Goal: Task Accomplishment & Management: Manage account settings

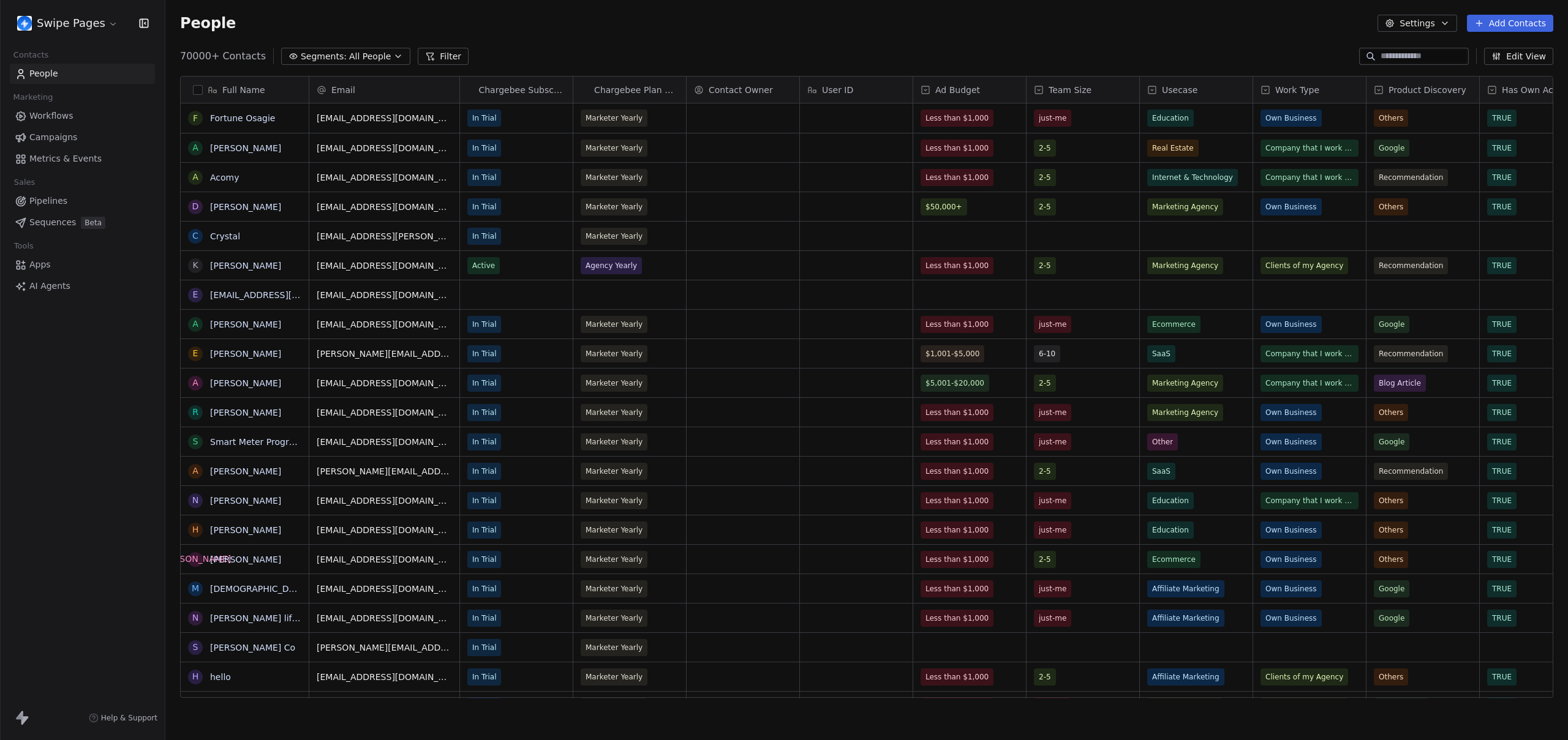
scroll to position [642, 1393]
click at [60, 225] on span "Sequences" at bounding box center [53, 222] width 47 height 13
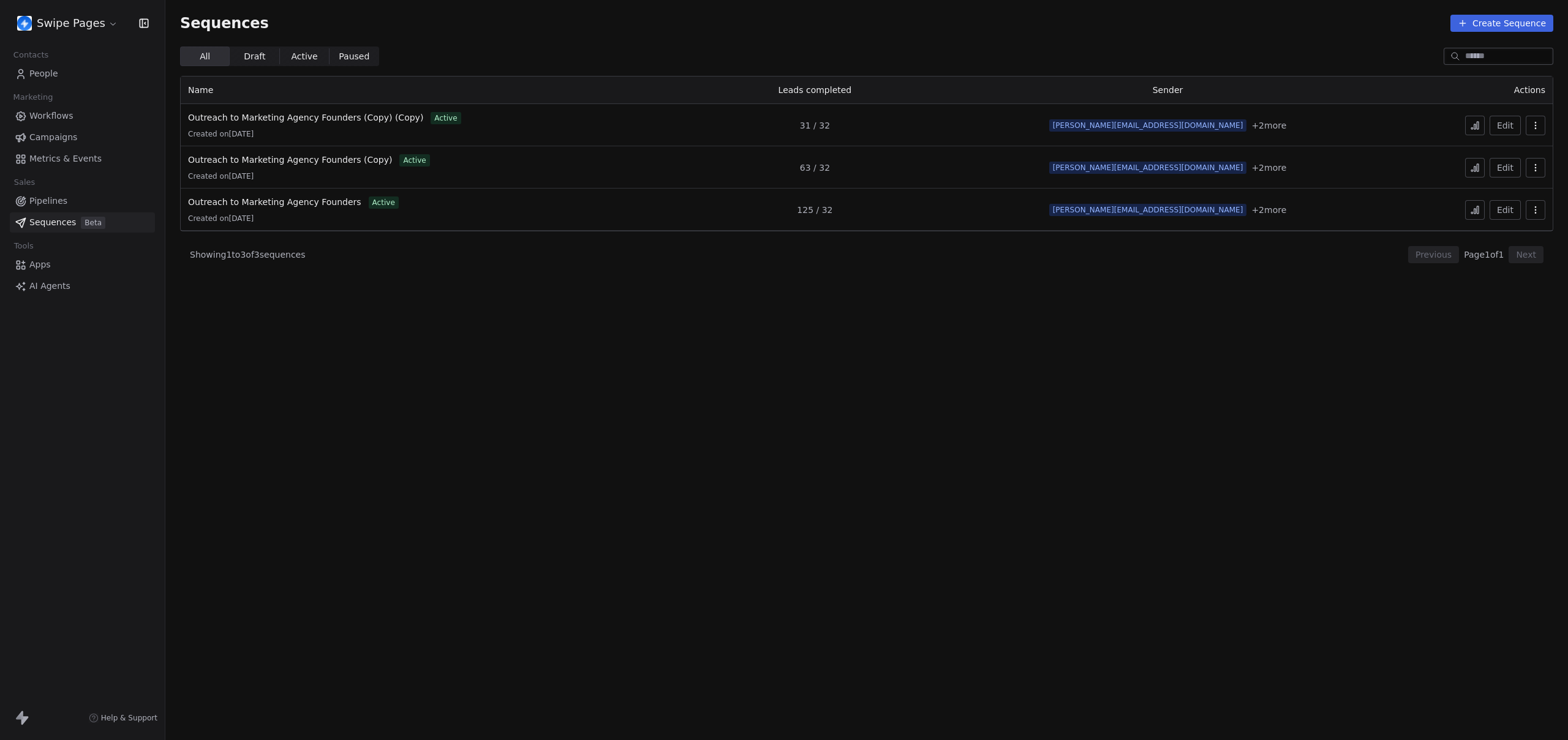
click at [558, 407] on section "Sequences Create Sequence All All Draft Draft Active Active Paused Paused Name …" at bounding box center [867, 370] width 1402 height 740
click at [283, 203] on span "Outreach to Marketing Agency Founders" at bounding box center [274, 202] width 173 height 10
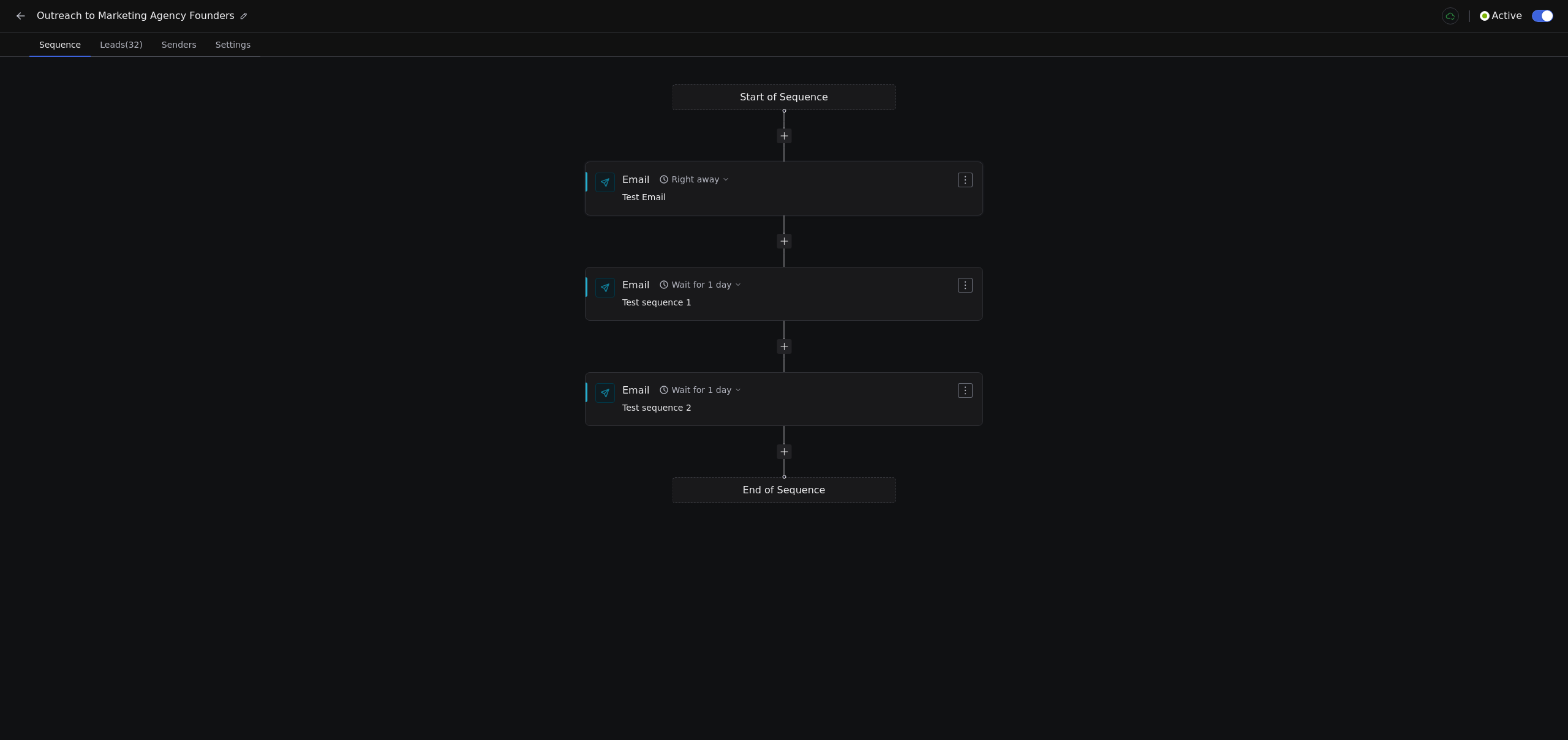
click at [725, 181] on button "Right away" at bounding box center [694, 179] width 80 height 17
click at [870, 175] on div "Email Right away Test Email" at bounding box center [788, 188] width 333 height 32
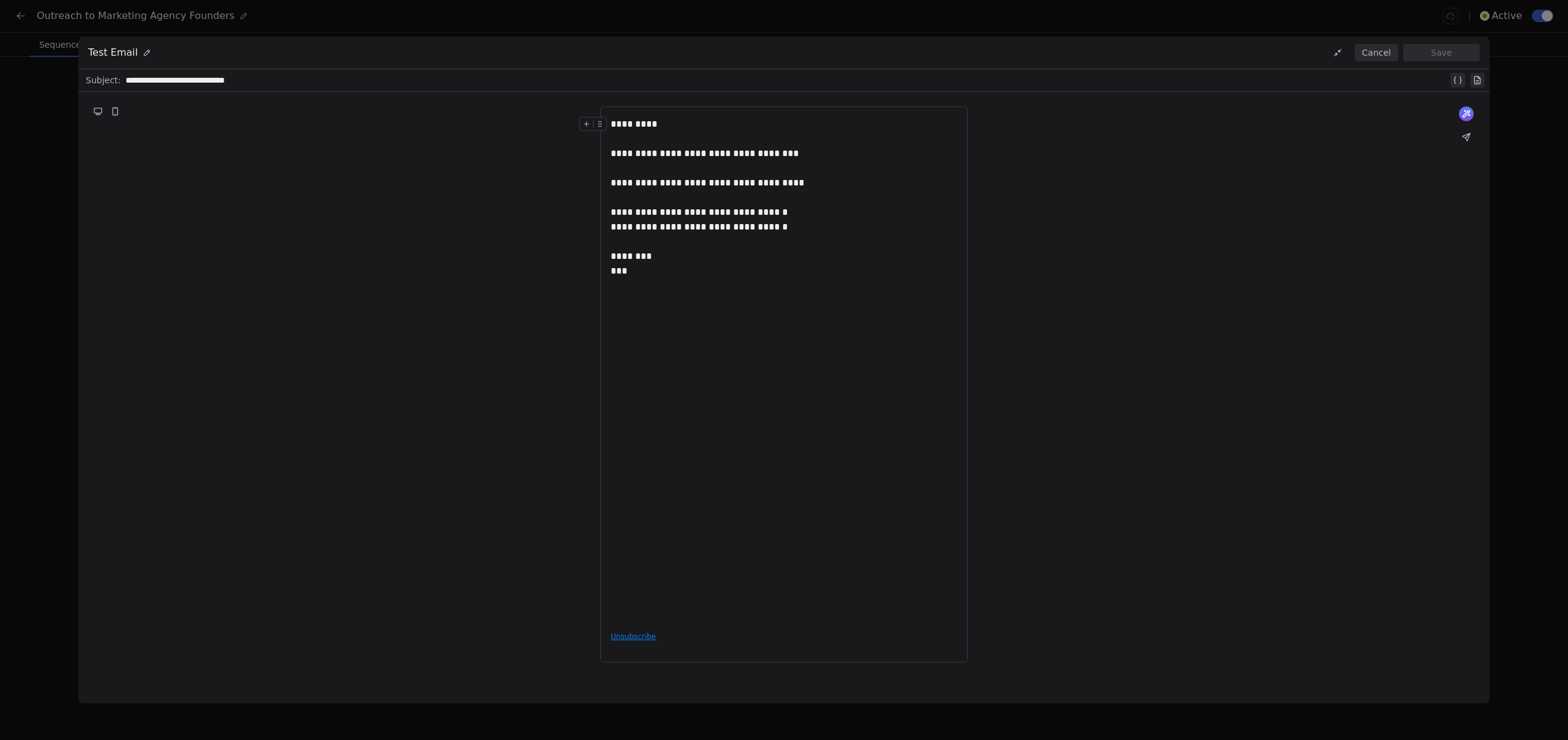
click at [1369, 53] on button "Cancel" at bounding box center [1376, 52] width 43 height 17
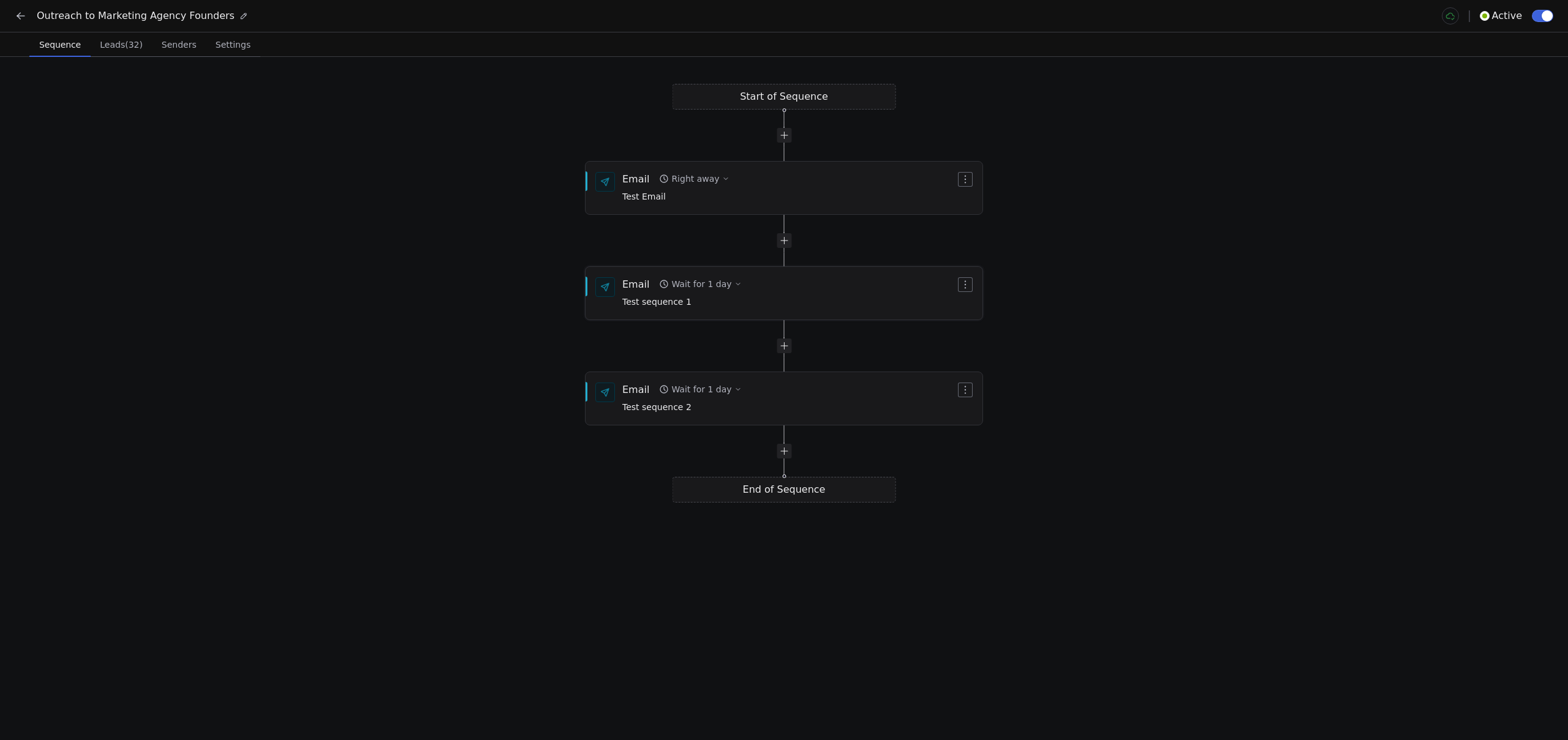
click at [861, 292] on div "Email Wait for 1 day Test sequence 1" at bounding box center [788, 293] width 333 height 32
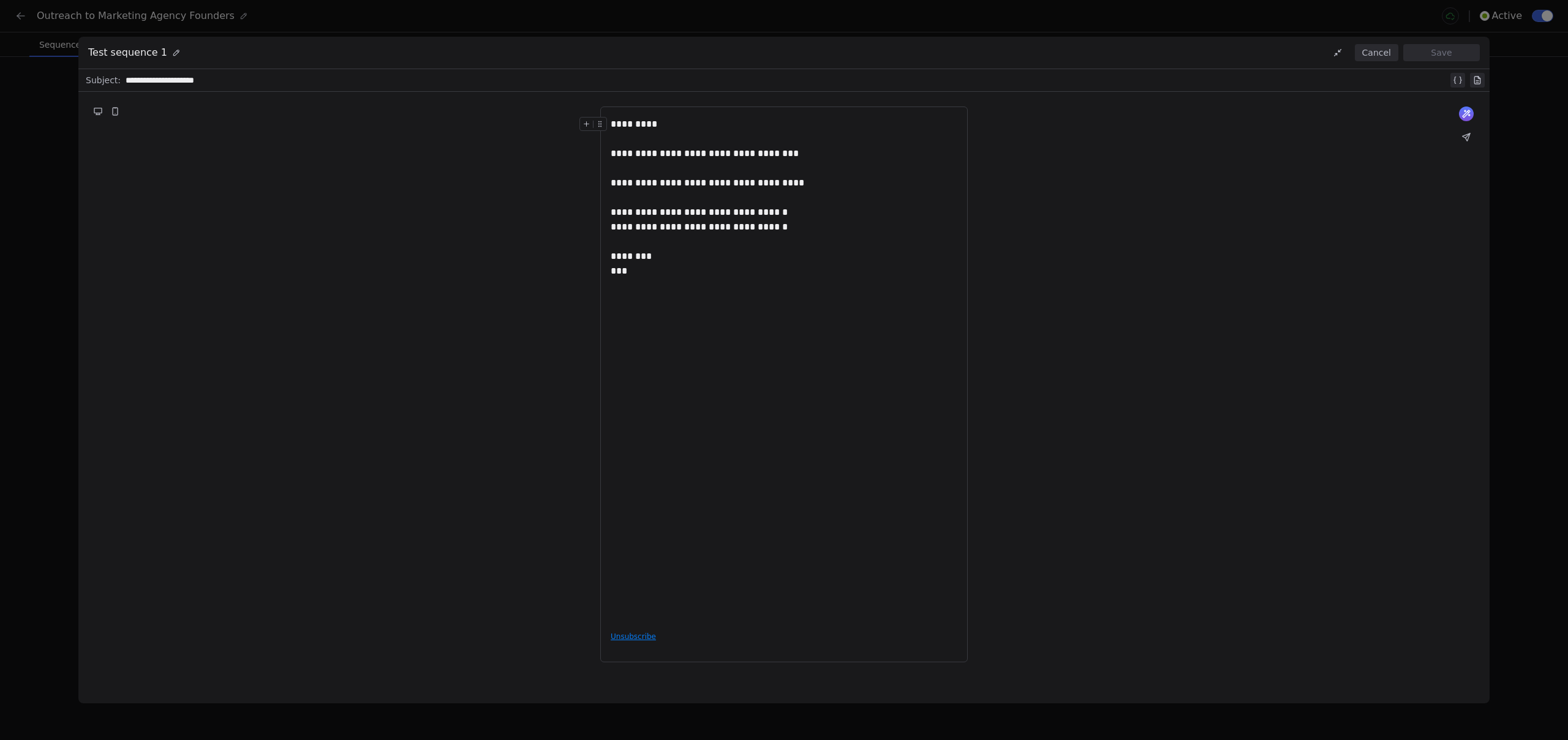
click at [1367, 55] on button "Cancel" at bounding box center [1376, 52] width 43 height 17
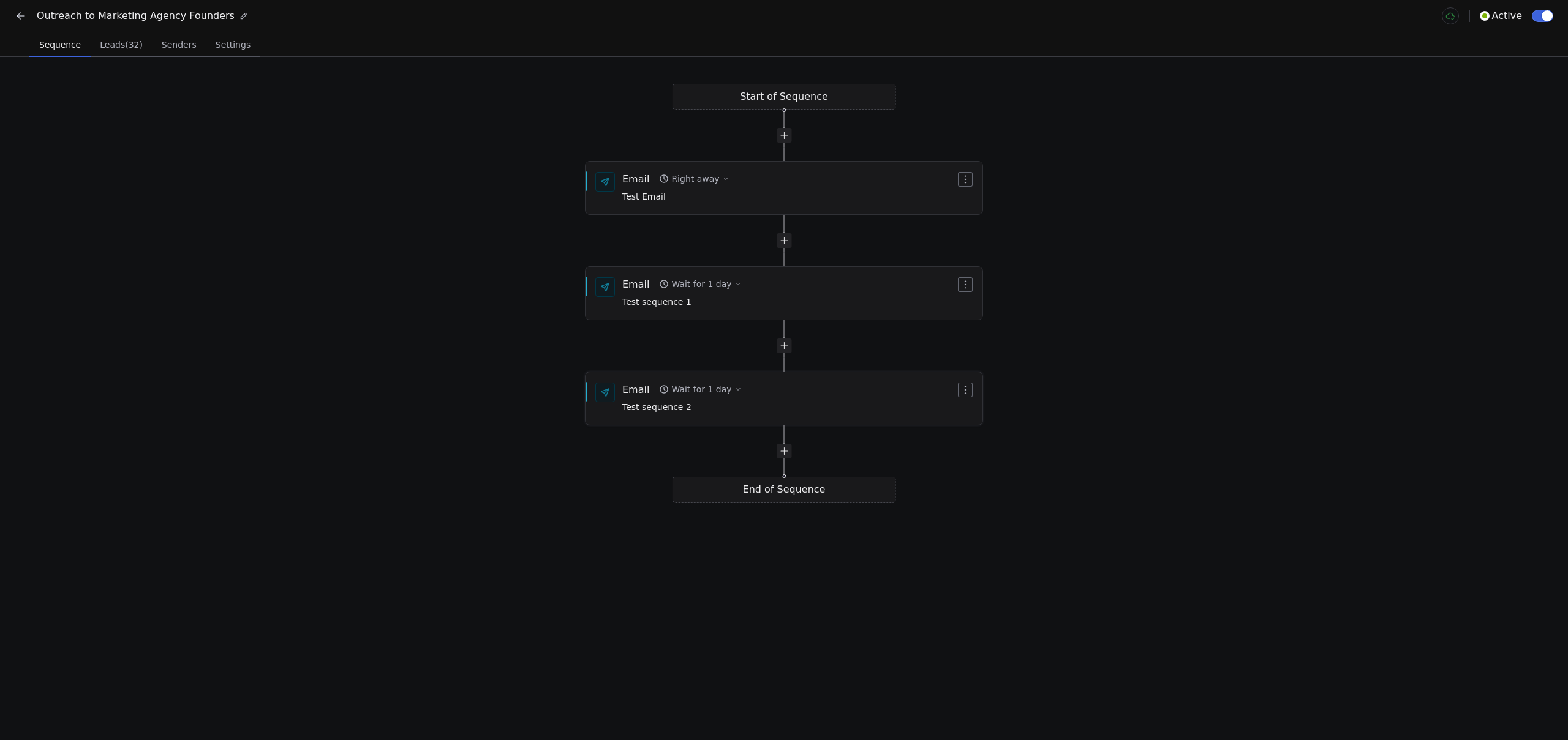
click at [888, 401] on div "Email Wait for 1 day Test sequence 2" at bounding box center [788, 399] width 333 height 32
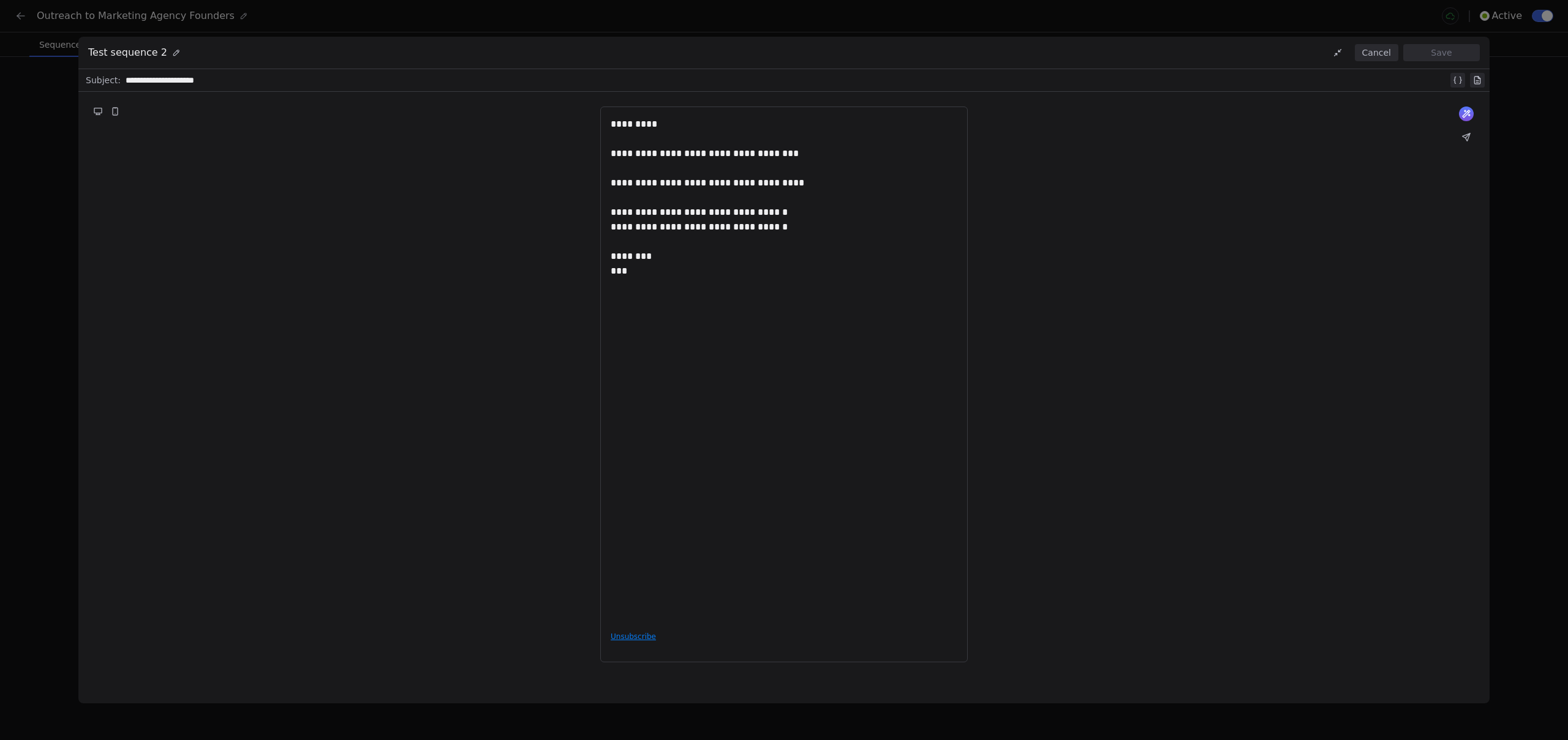
click at [1380, 55] on button "Cancel" at bounding box center [1376, 52] width 43 height 17
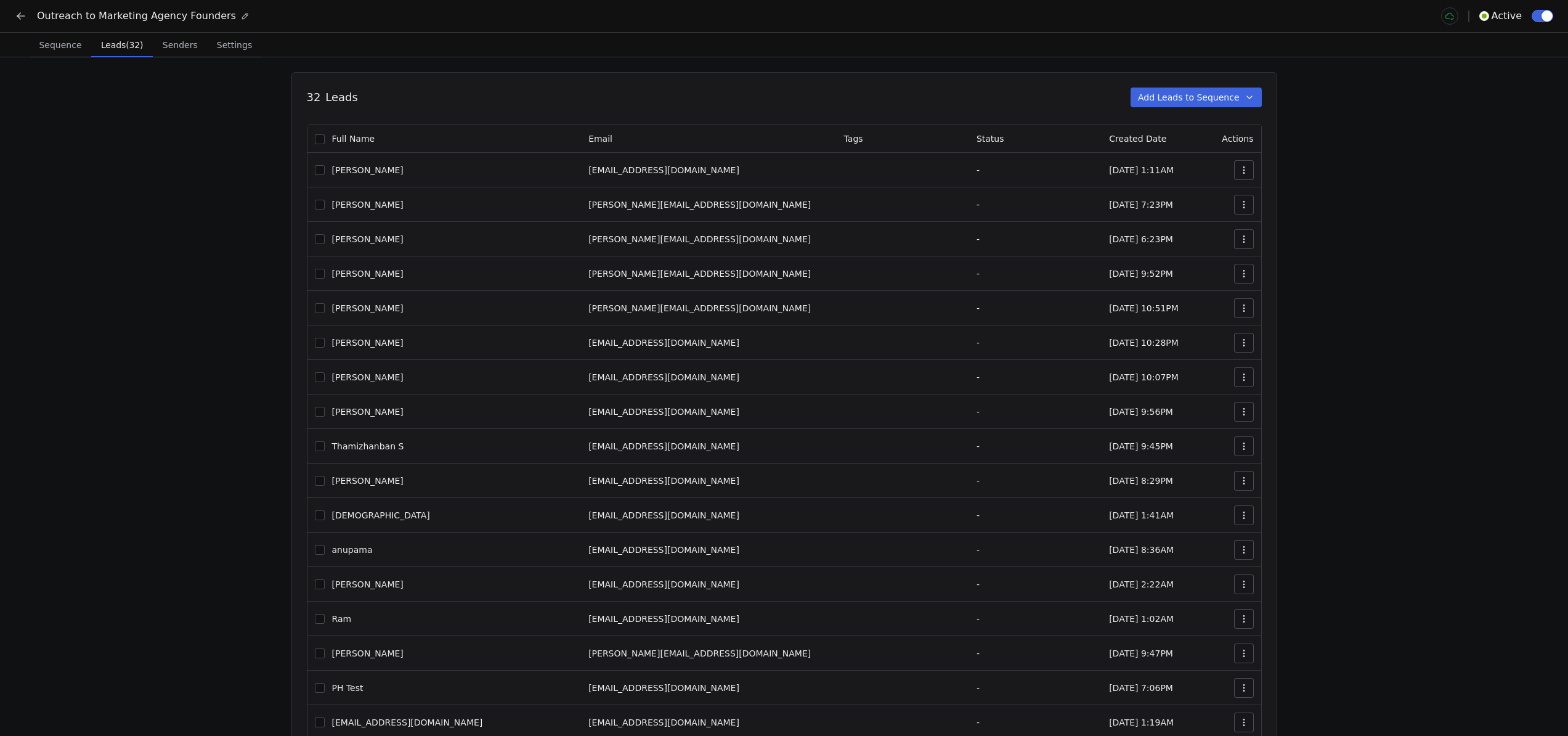
click at [127, 46] on span "Leads (32)" at bounding box center [122, 45] width 52 height 17
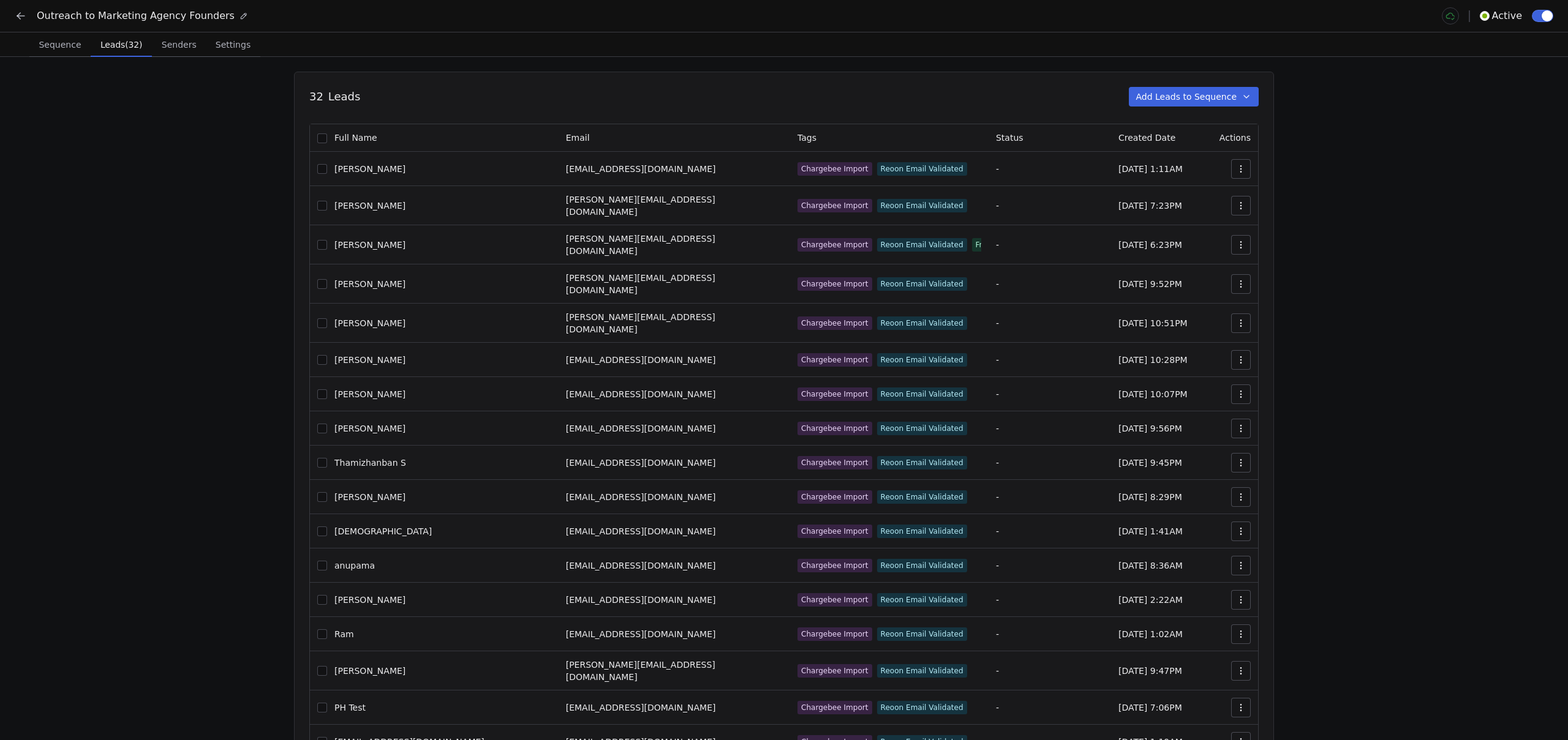
click at [163, 47] on span "Senders" at bounding box center [179, 45] width 45 height 17
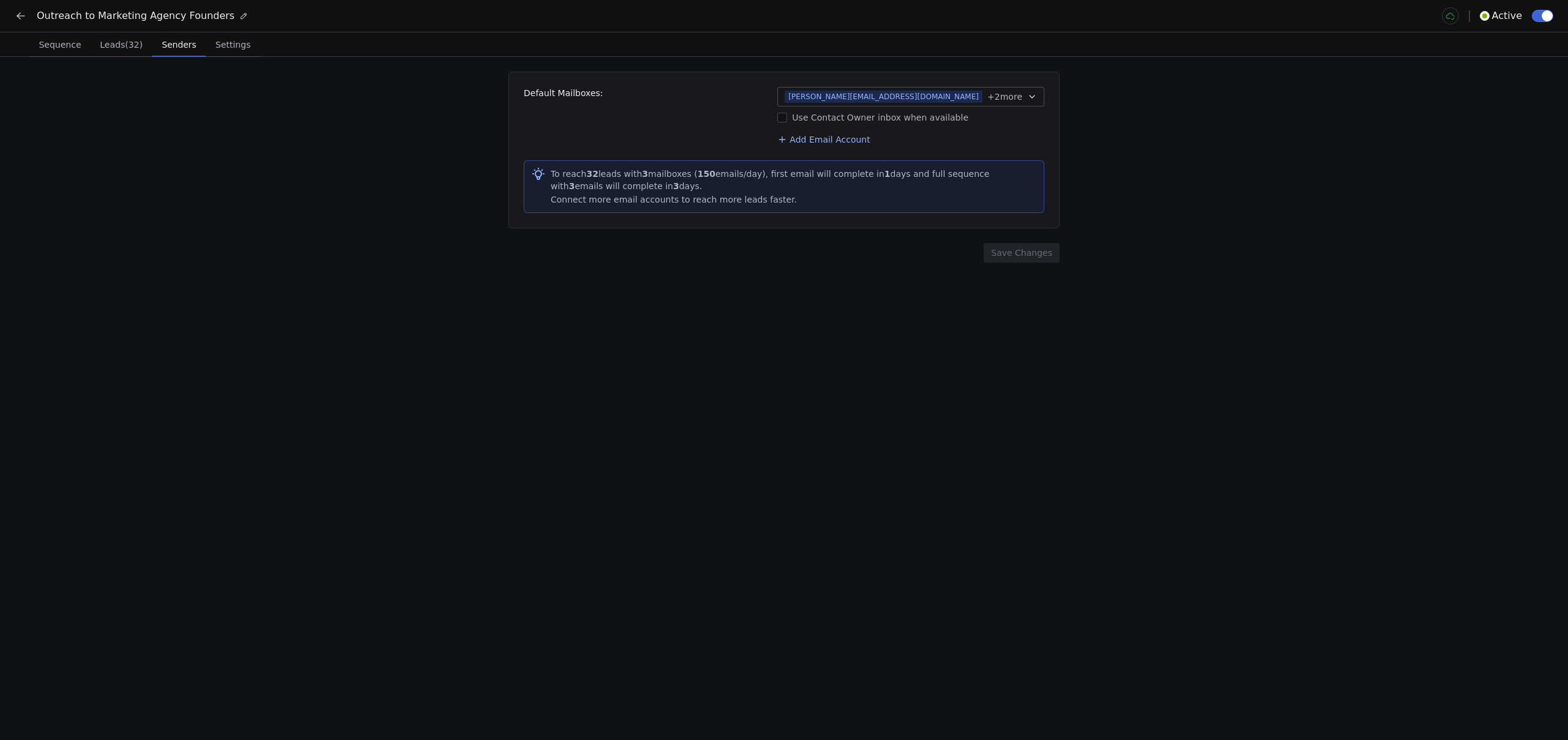
click at [232, 44] on span "Settings" at bounding box center [232, 45] width 45 height 17
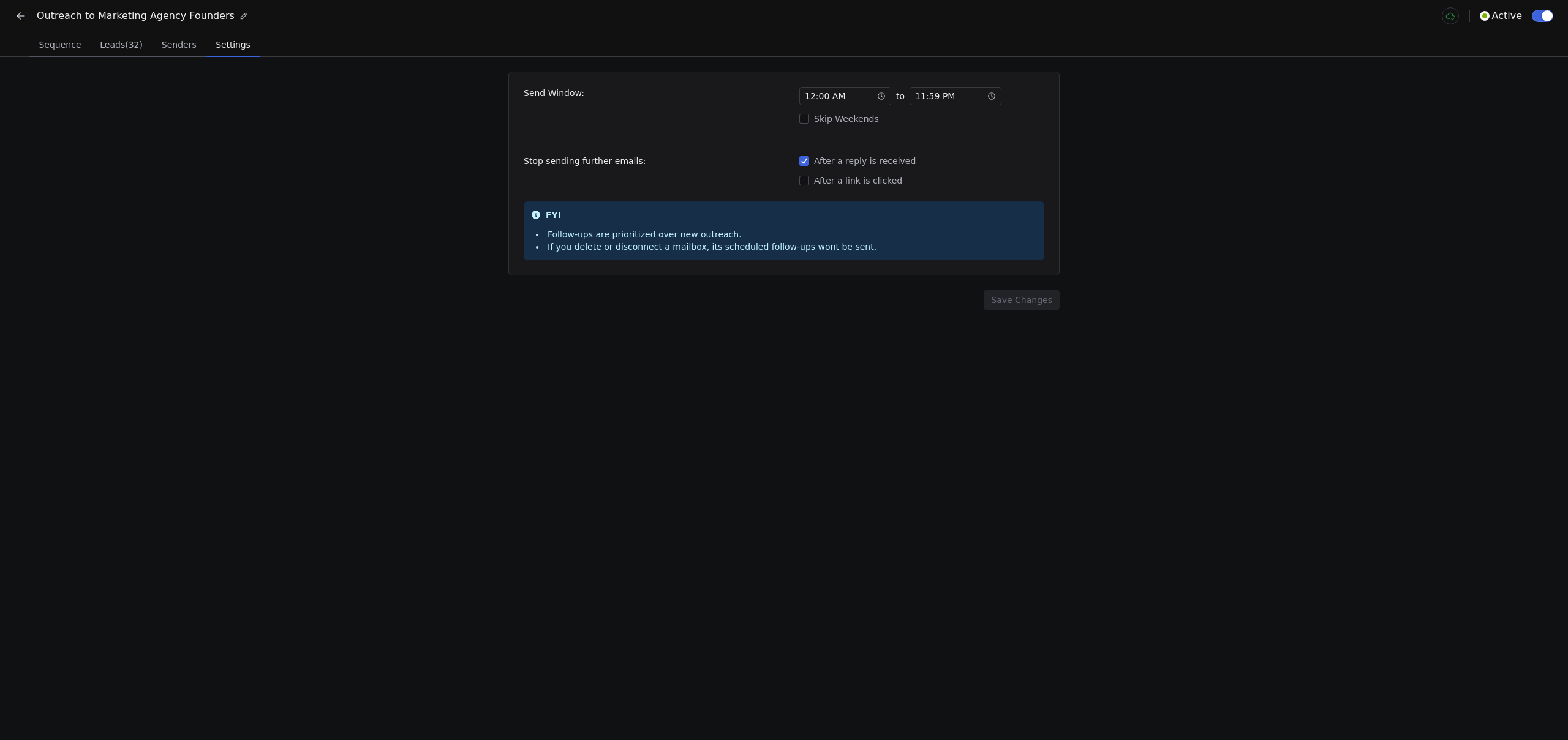
click at [37, 24] on div "Outreach to Marketing Agency Founders Active" at bounding box center [784, 16] width 1538 height 17
click at [27, 20] on button at bounding box center [21, 16] width 17 height 17
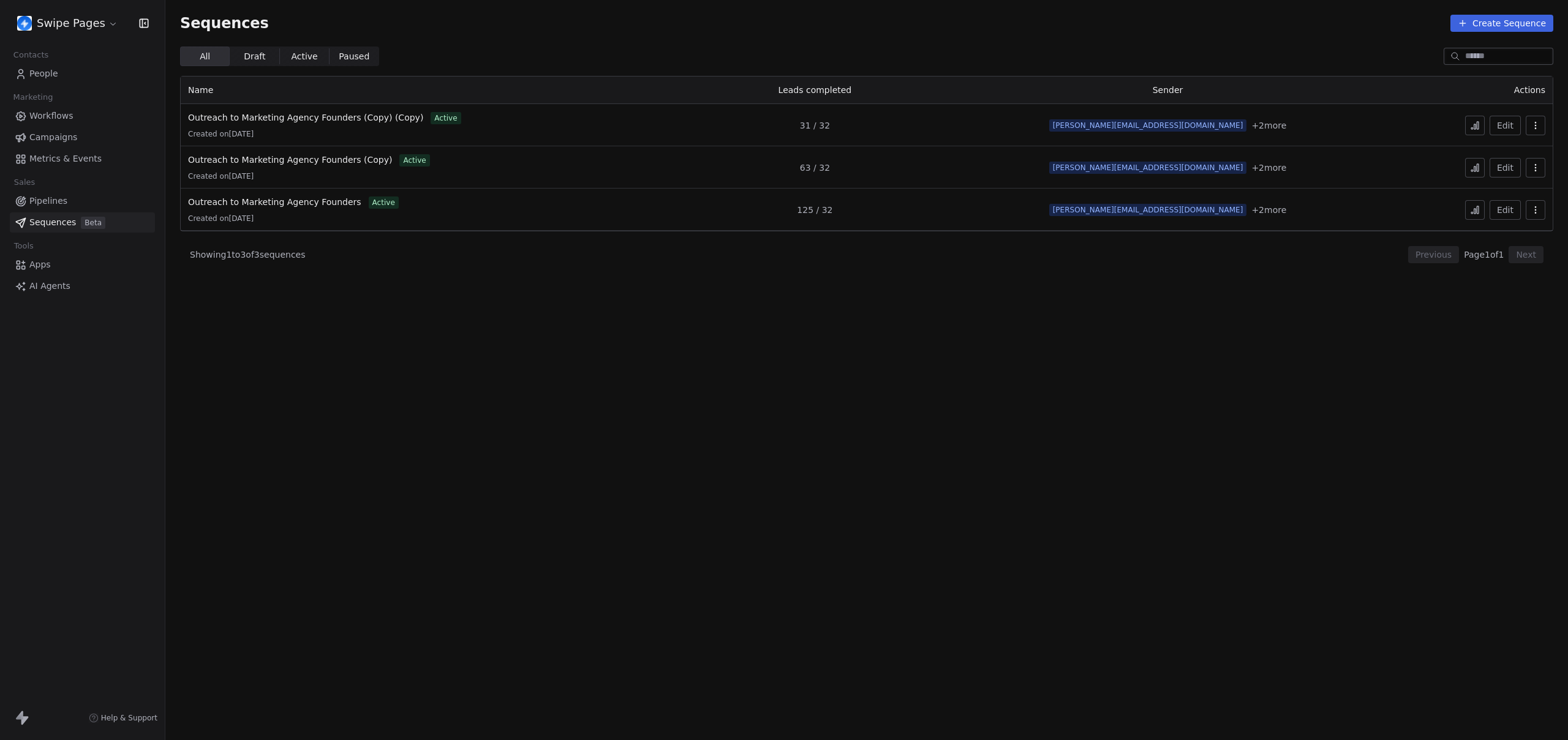
click at [362, 348] on section "Sequences Create Sequence All All Draft Draft Active Active Paused Paused Name …" at bounding box center [867, 370] width 1402 height 740
click at [1262, 212] on span "+ 2 more" at bounding box center [1268, 210] width 35 height 12
click at [1472, 207] on icon at bounding box center [1475, 210] width 10 height 10
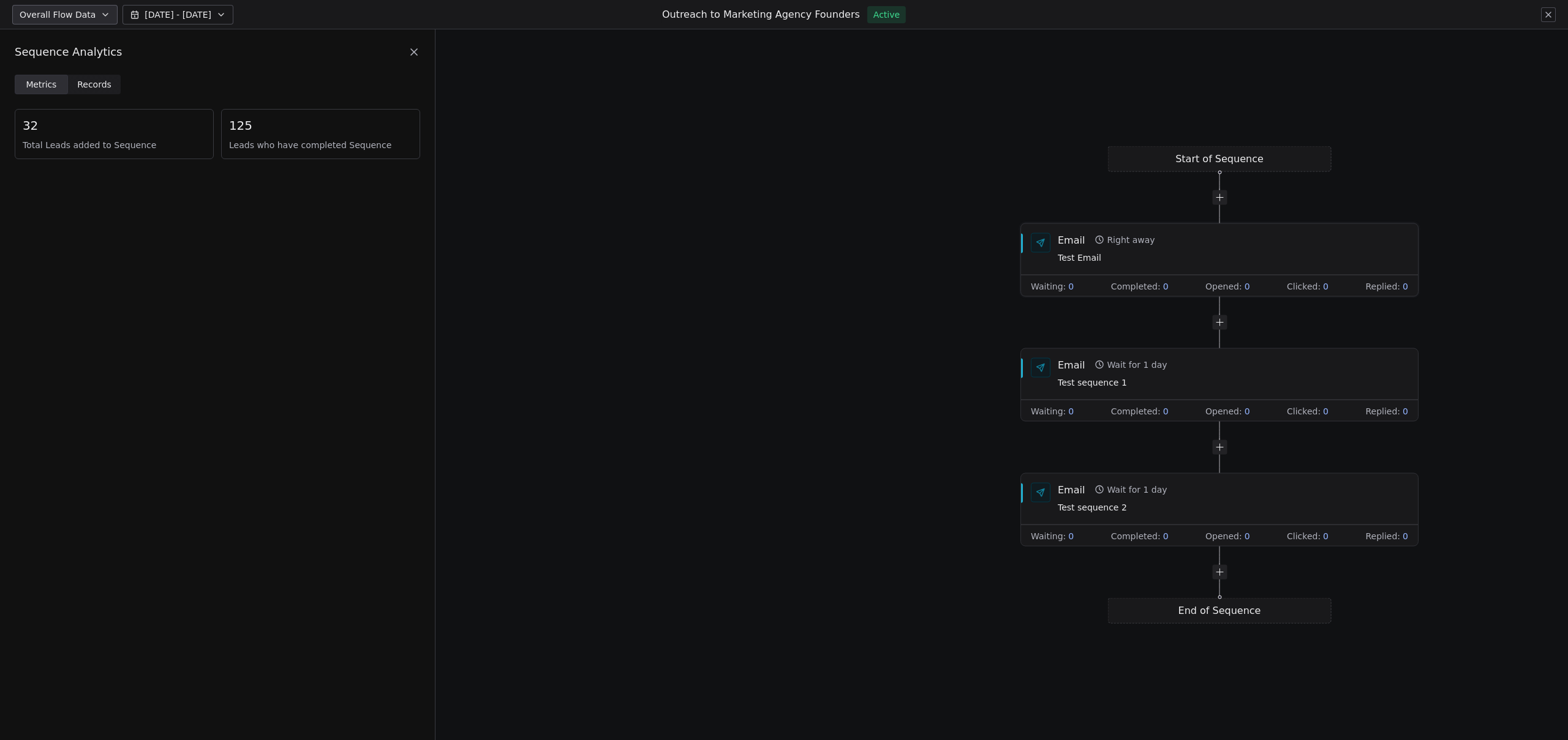
click at [1191, 247] on div "Email Right away Test Email" at bounding box center [1233, 249] width 351 height 32
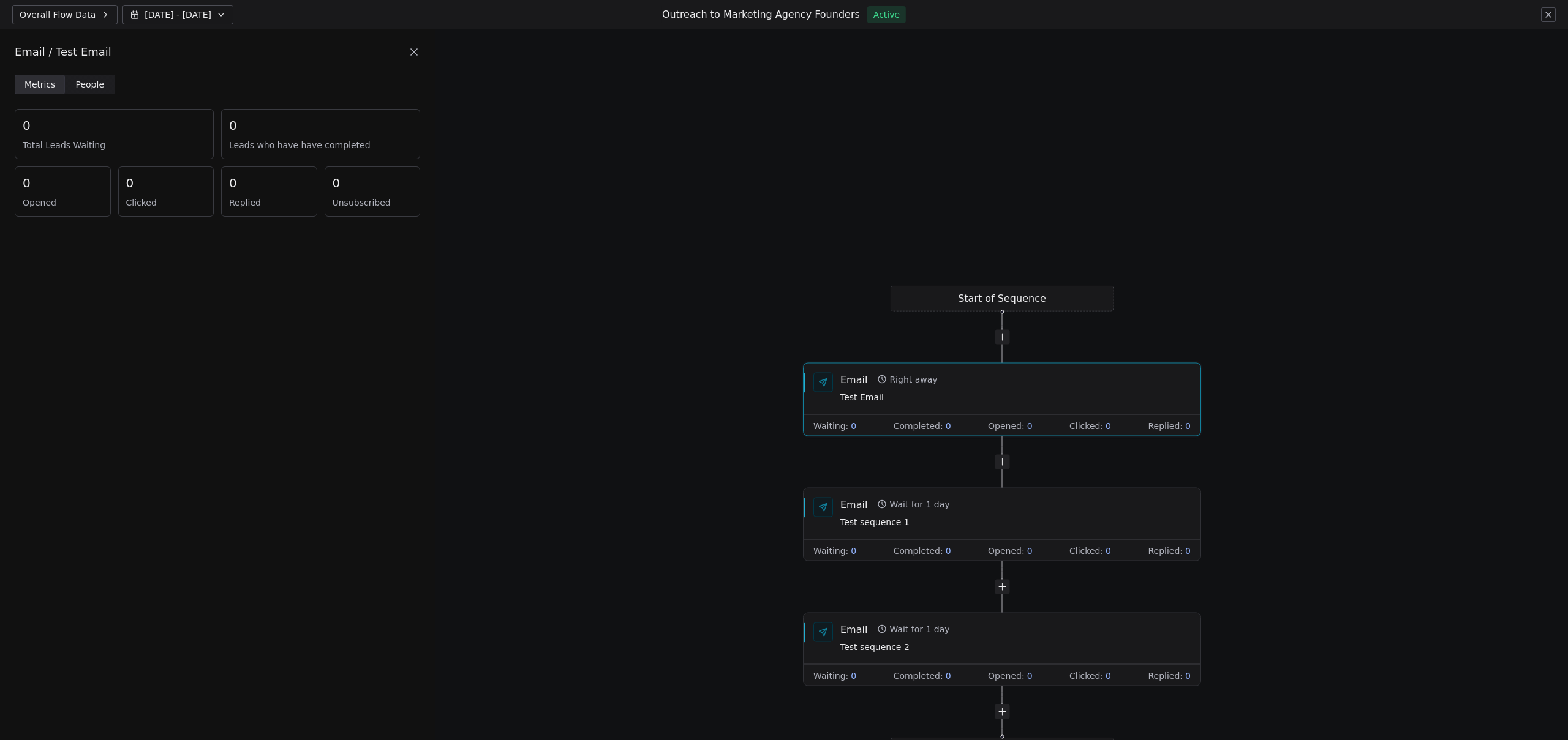
click at [78, 88] on span "People" at bounding box center [90, 85] width 29 height 13
click at [59, 88] on span "Metrics Metrics" at bounding box center [39, 85] width 50 height 20
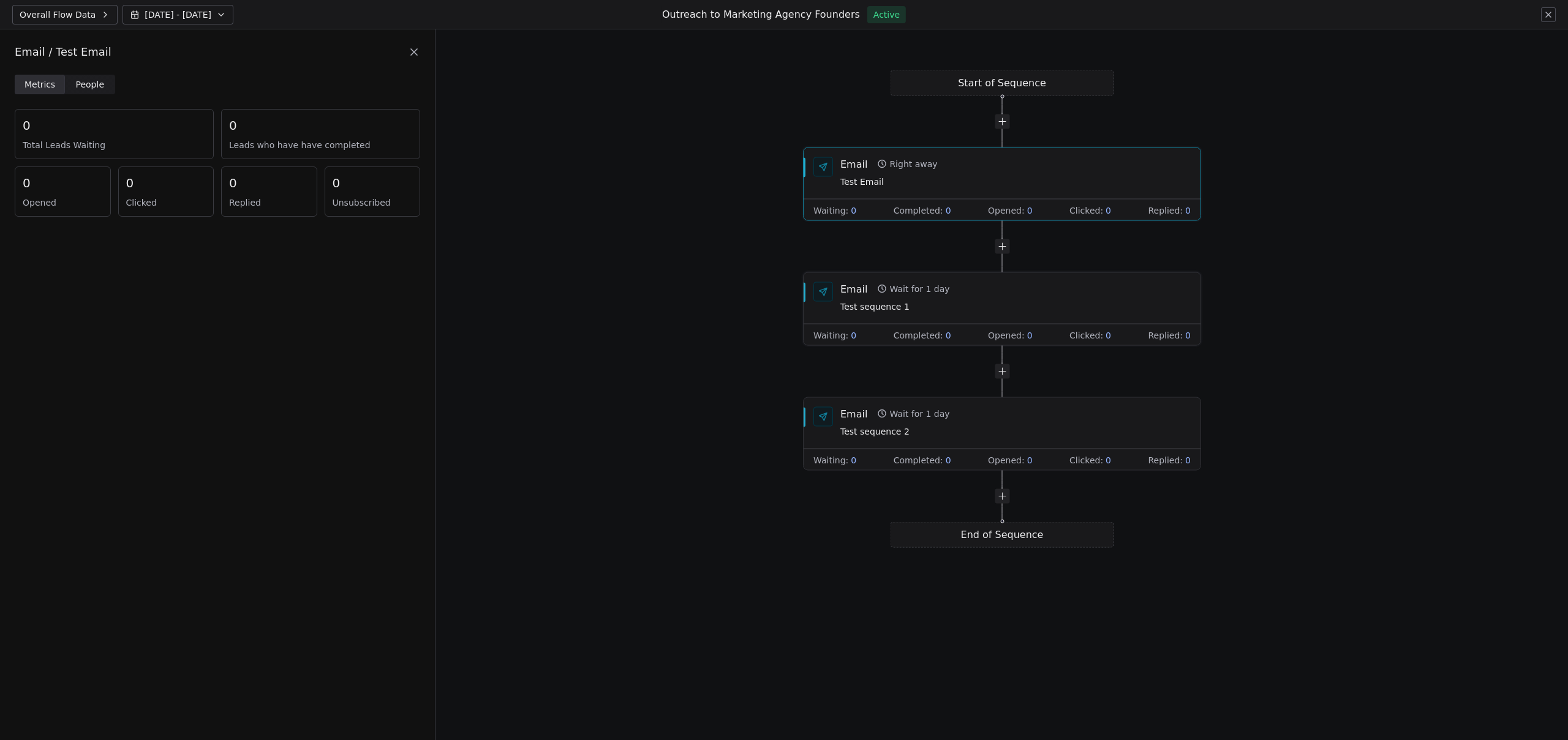
click at [928, 303] on span "Test sequence 1" at bounding box center [894, 307] width 109 height 14
click at [958, 428] on div "Email Wait for 1 day Test sequence 2" at bounding box center [1015, 423] width 351 height 32
click at [1543, 14] on icon at bounding box center [1548, 14] width 10 height 10
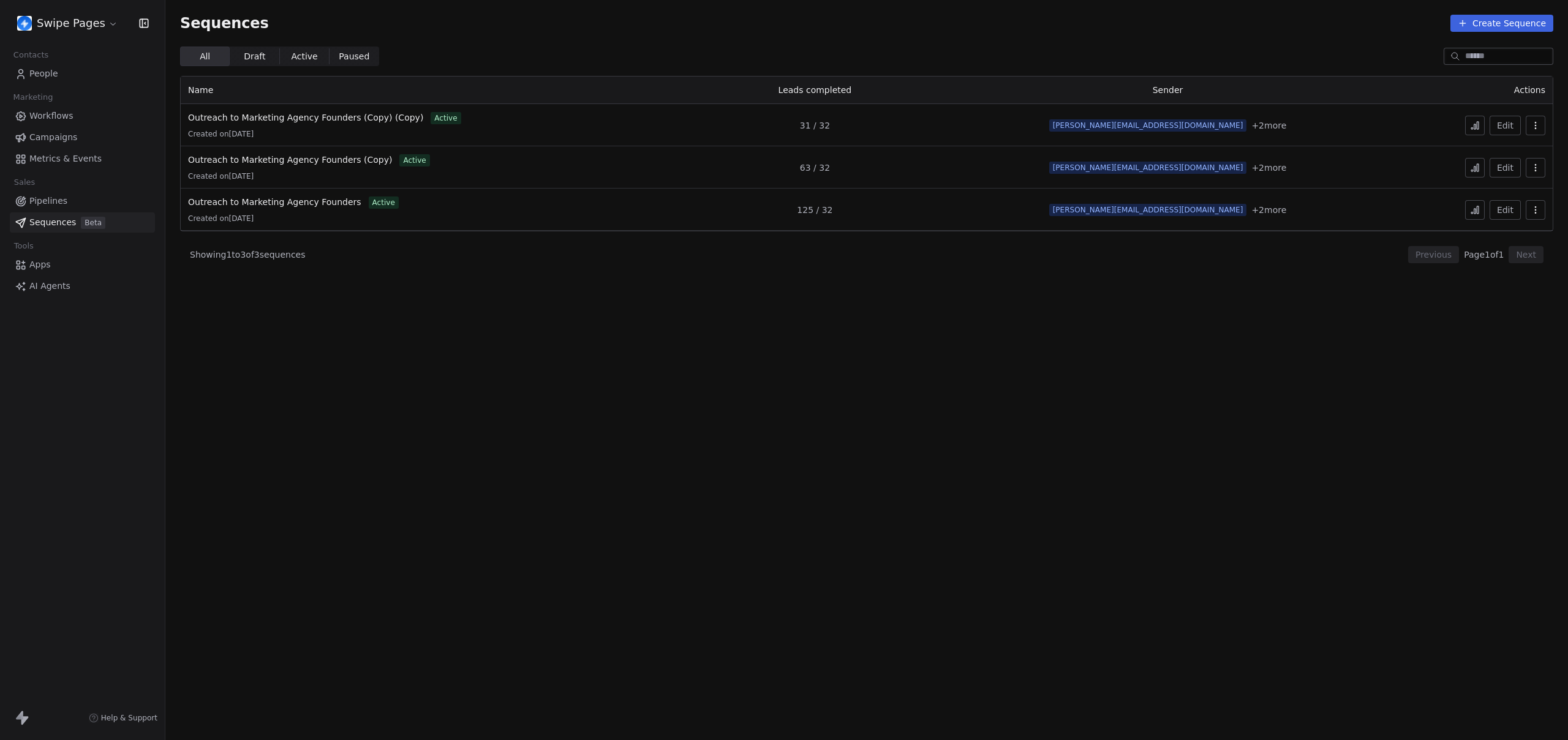
click at [720, 361] on section "Sequences Create Sequence All All Draft Draft Active Active Paused Paused Name …" at bounding box center [867, 370] width 1402 height 740
drag, startPoint x: 676, startPoint y: 372, endPoint x: 674, endPoint y: 356, distance: 16.1
click at [676, 372] on section "Sequences Create Sequence All All Draft Draft Active Active Paused Paused Name …" at bounding box center [867, 370] width 1402 height 740
click at [629, 407] on section "Sequences Create Sequence All All Draft Draft Active Active Paused Paused Name …" at bounding box center [867, 370] width 1402 height 740
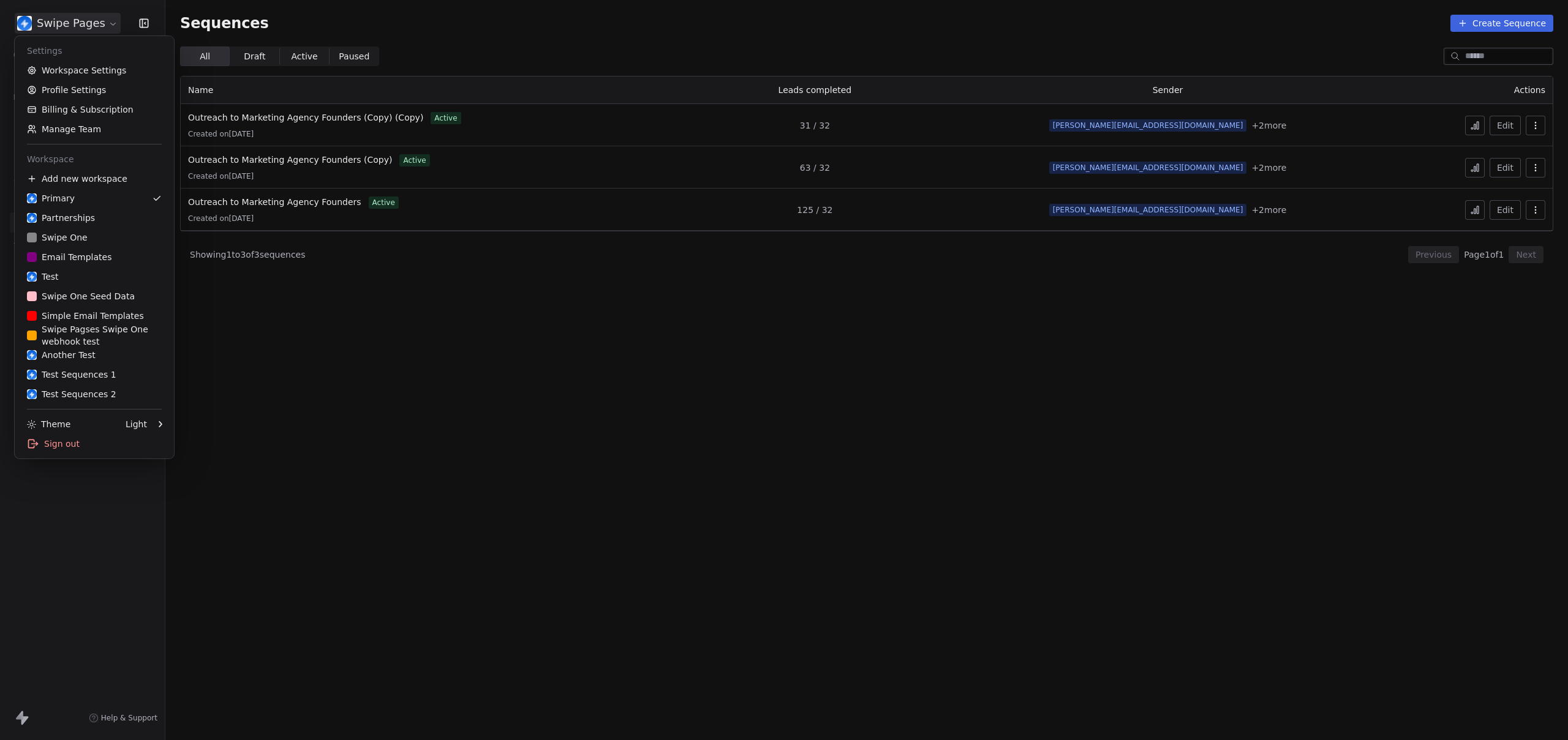
click at [80, 30] on html "Swipe Pages Contacts People Marketing Workflows Campaigns Metrics & Events Sale…" at bounding box center [784, 370] width 1568 height 740
click at [77, 72] on link "Workspace Settings" at bounding box center [94, 70] width 149 height 20
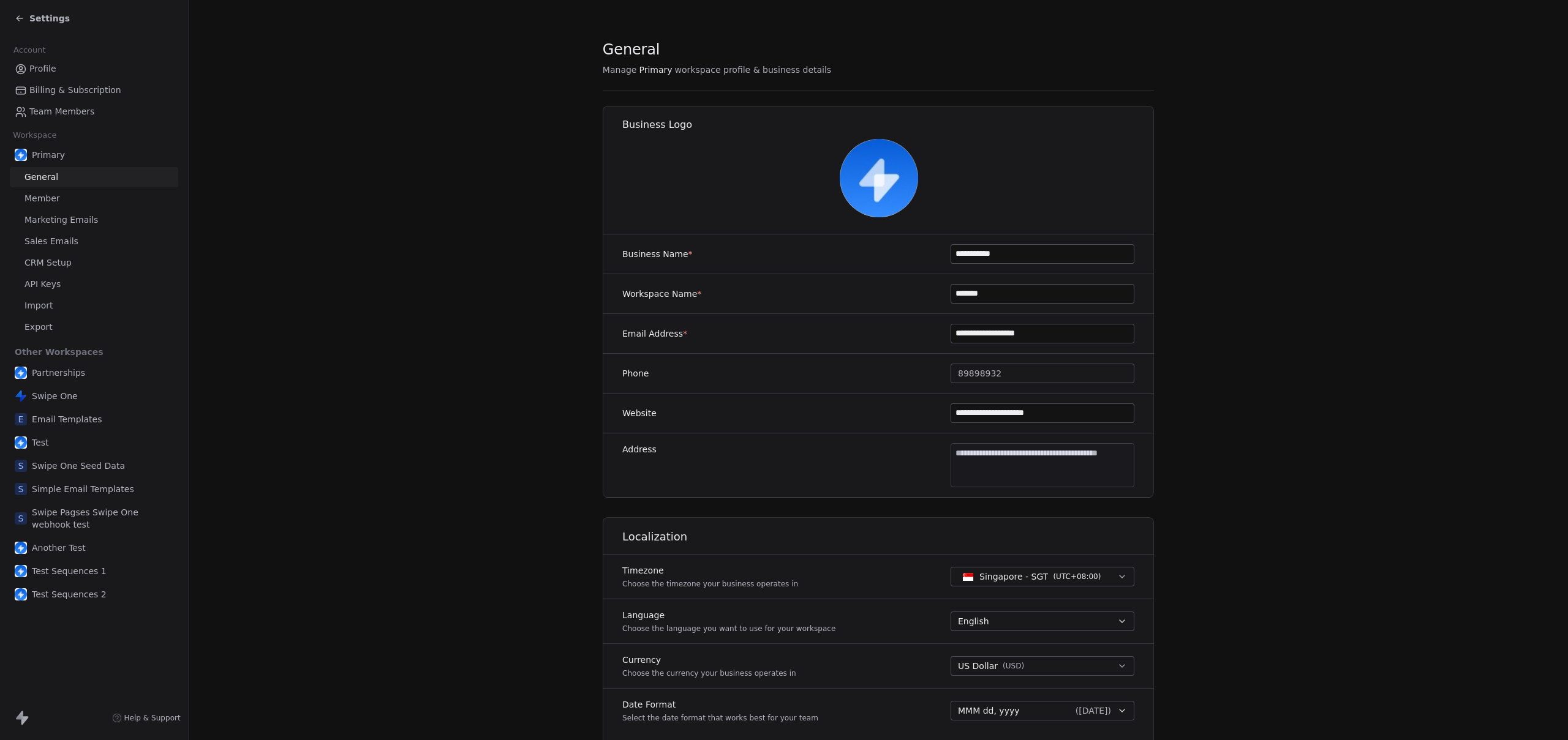
click at [50, 238] on span "Sales Emails" at bounding box center [52, 241] width 54 height 13
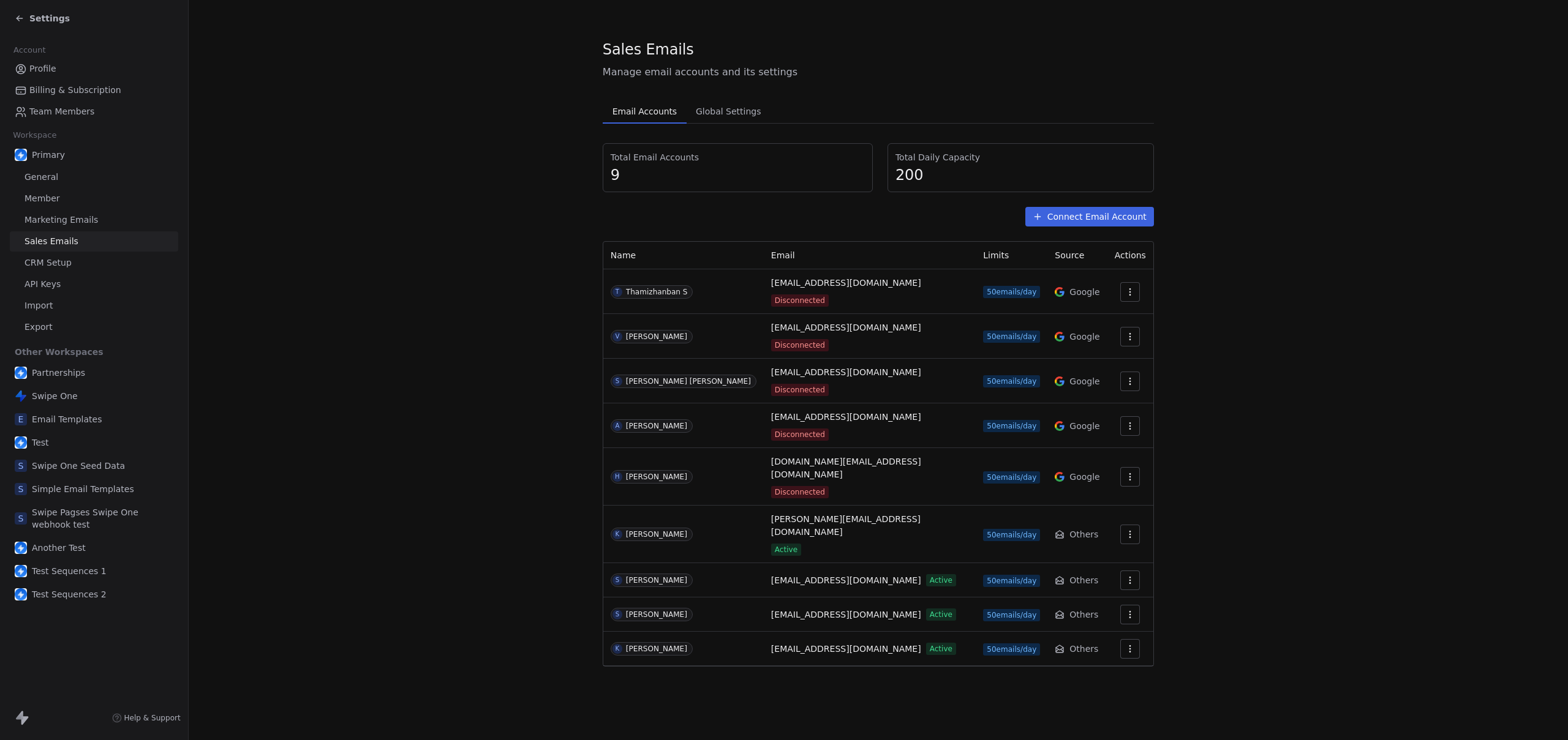
click at [538, 321] on section "Sales Emails Manage email accounts and its settings Email Accounts Email Accoun…" at bounding box center [878, 352] width 1379 height 706
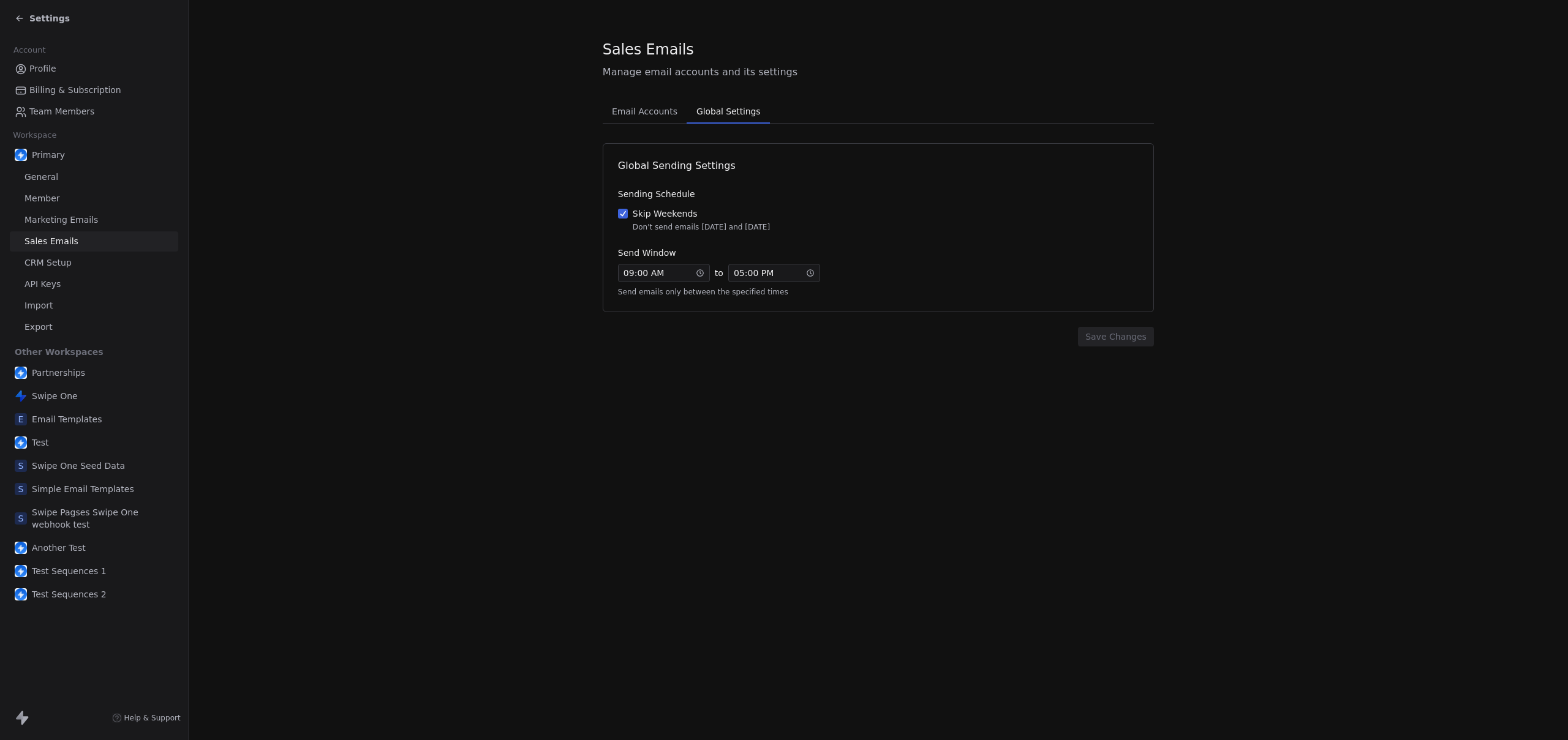
click at [712, 115] on span "Global Settings" at bounding box center [728, 111] width 74 height 17
click at [660, 113] on span "Email Accounts" at bounding box center [645, 111] width 76 height 17
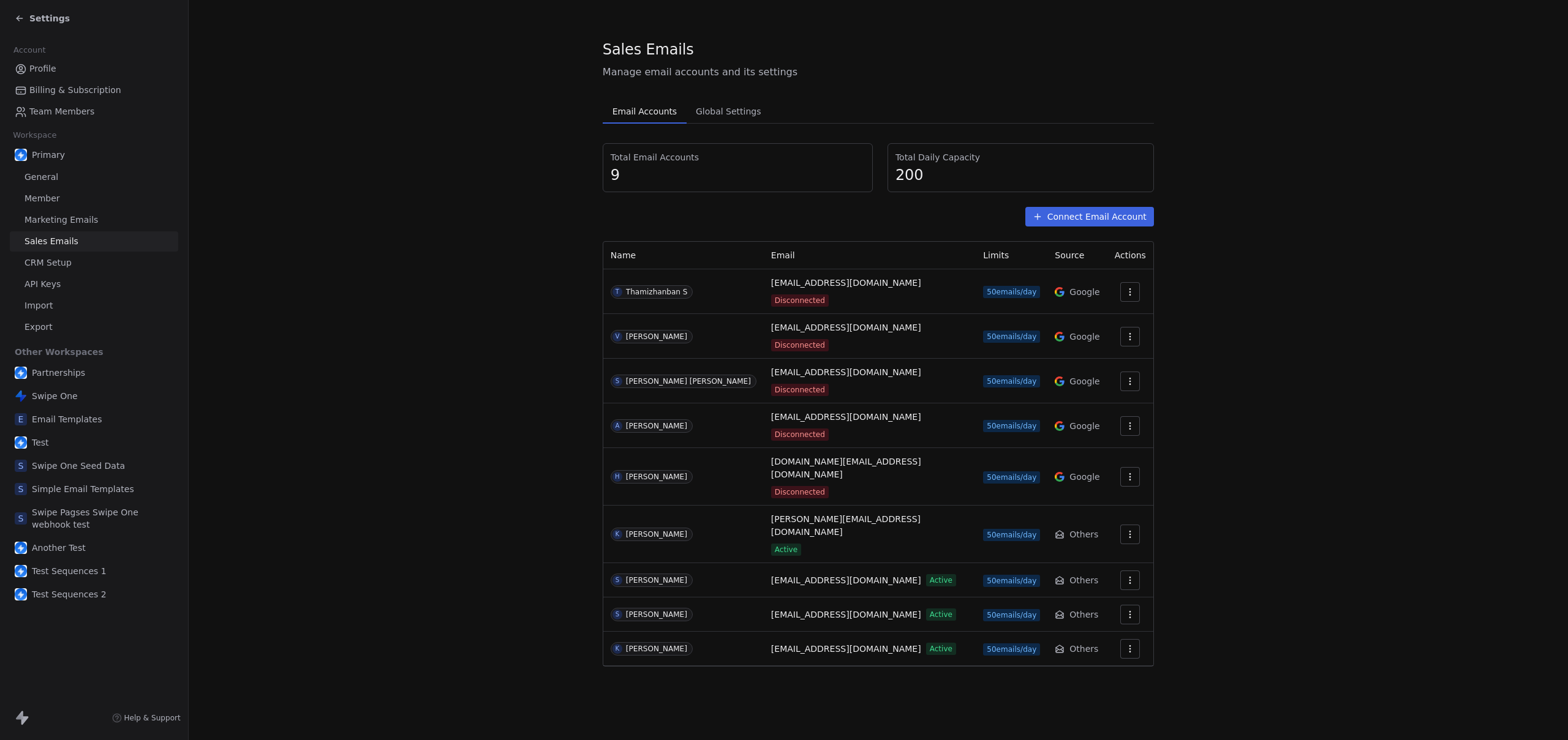
click at [30, 21] on span "Settings" at bounding box center [49, 19] width 41 height 12
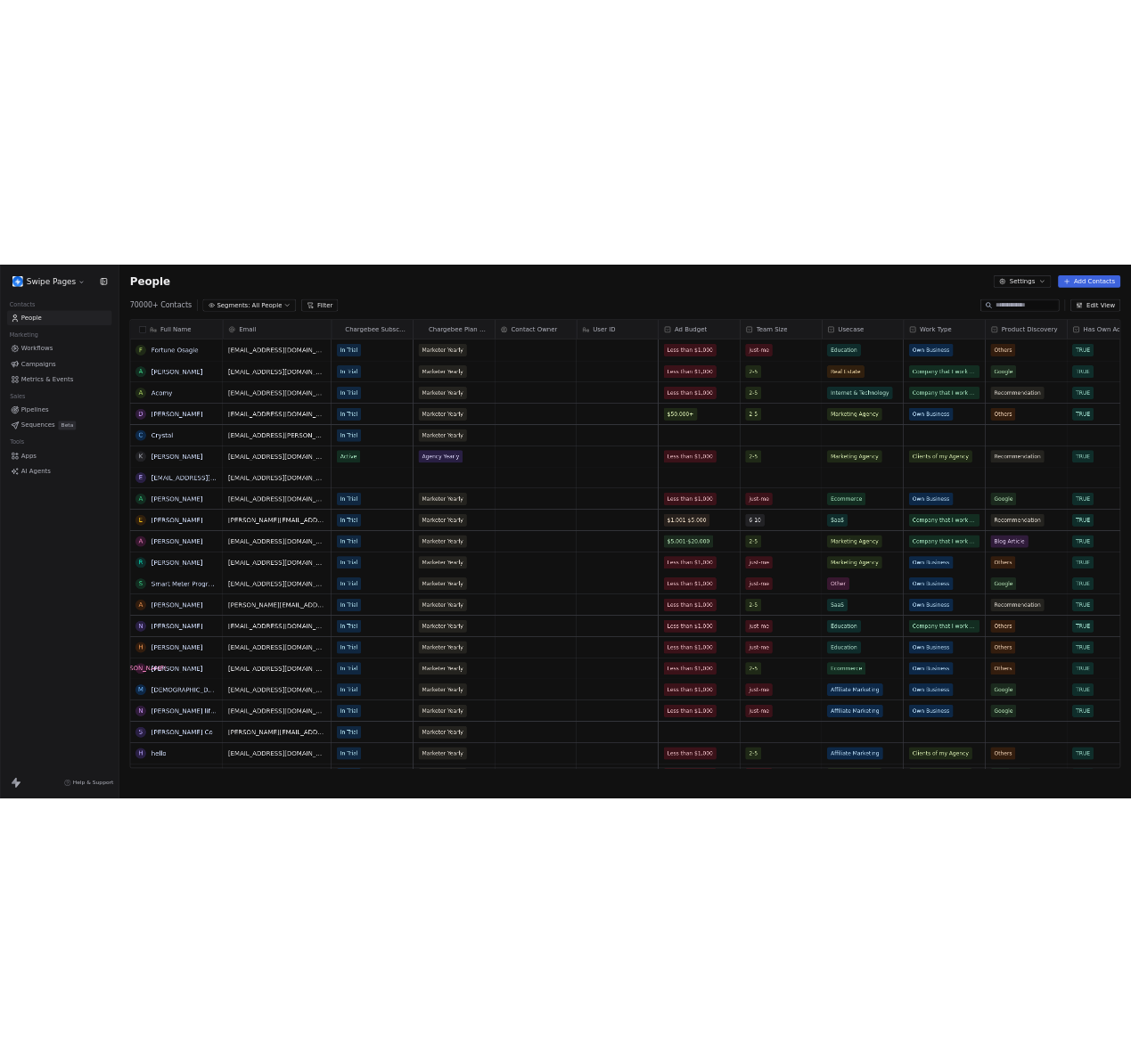
scroll to position [935, 2027]
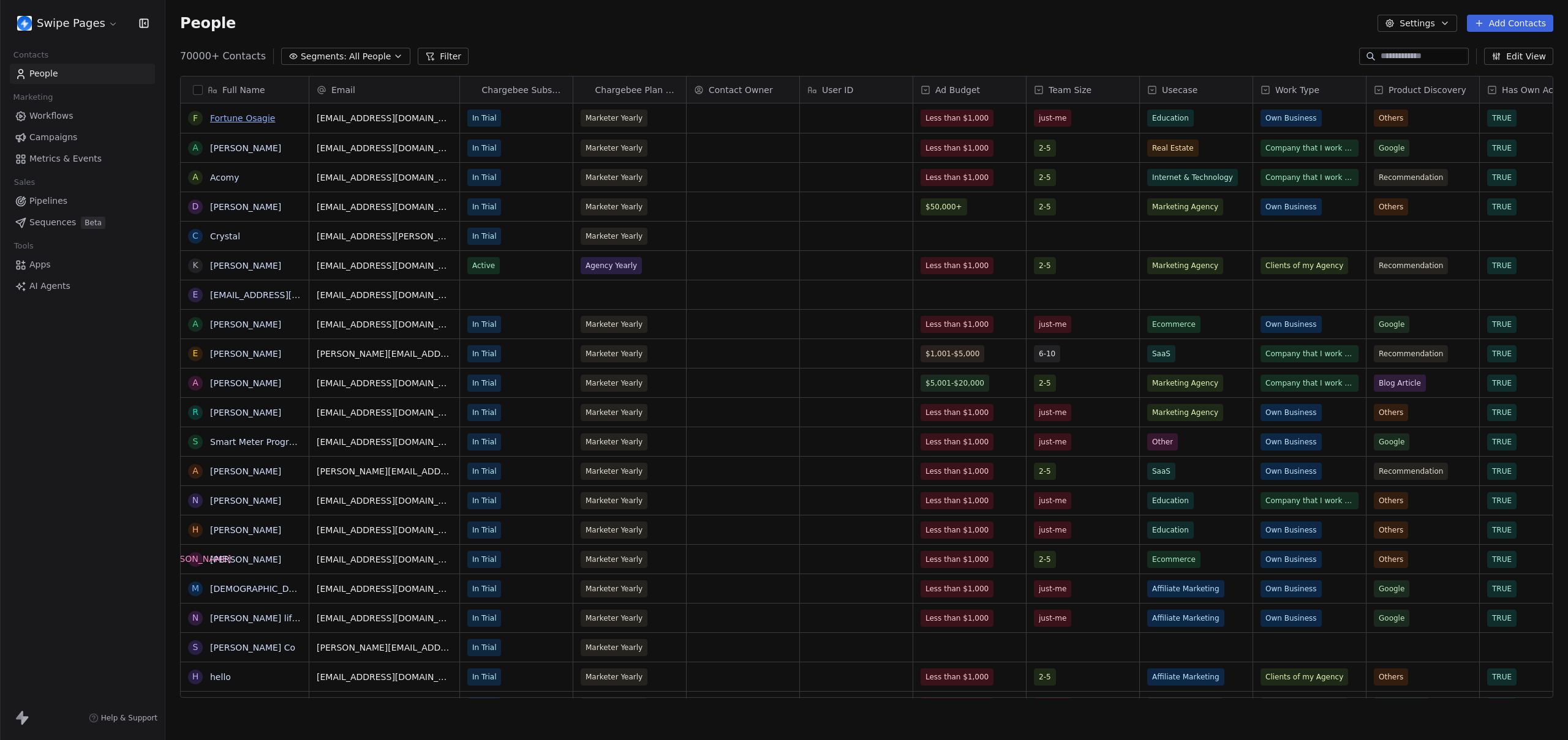
click at [258, 115] on link "Fortune Osagie" at bounding box center [243, 118] width 65 height 10
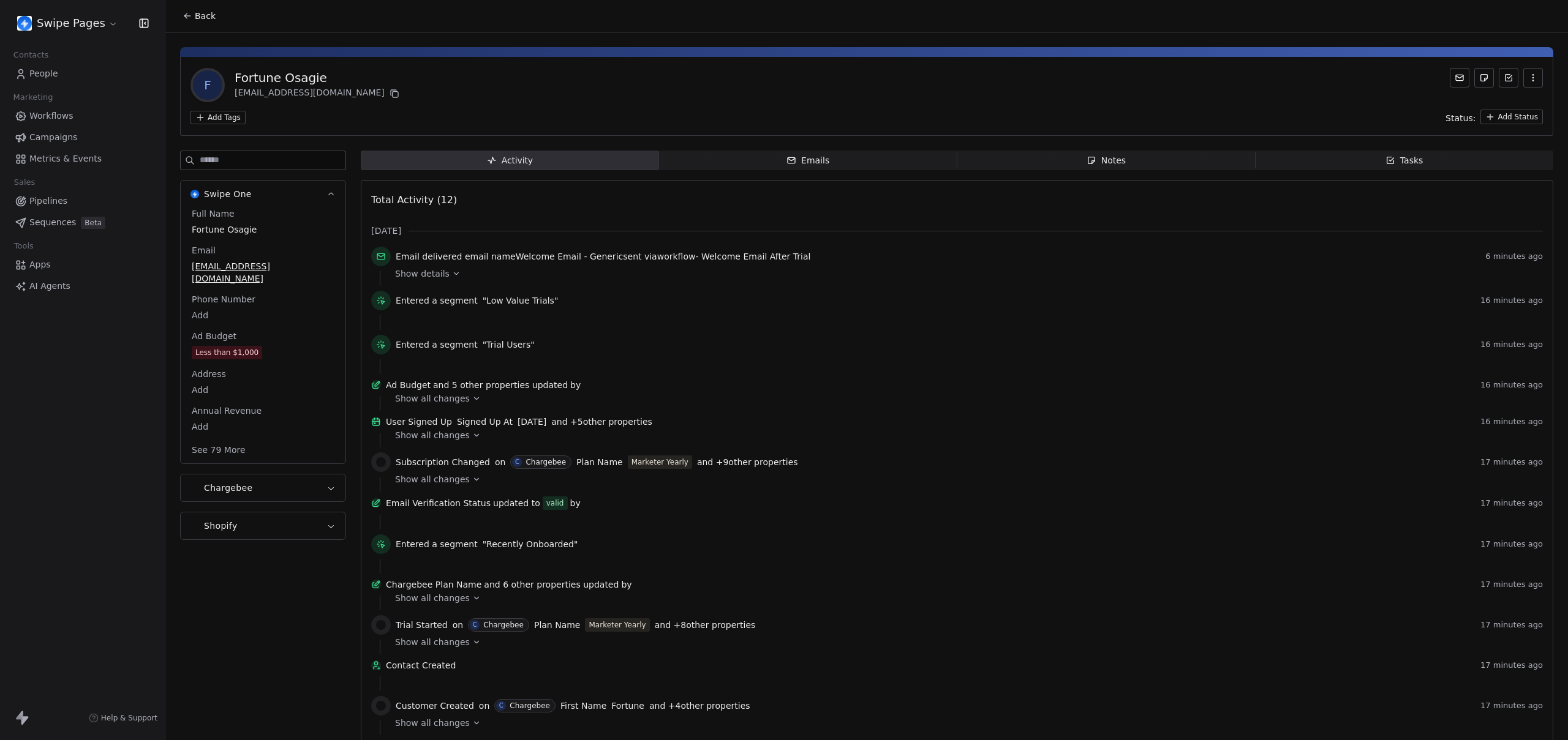
click at [828, 162] on span "Emails Emails" at bounding box center [808, 160] width 298 height 20
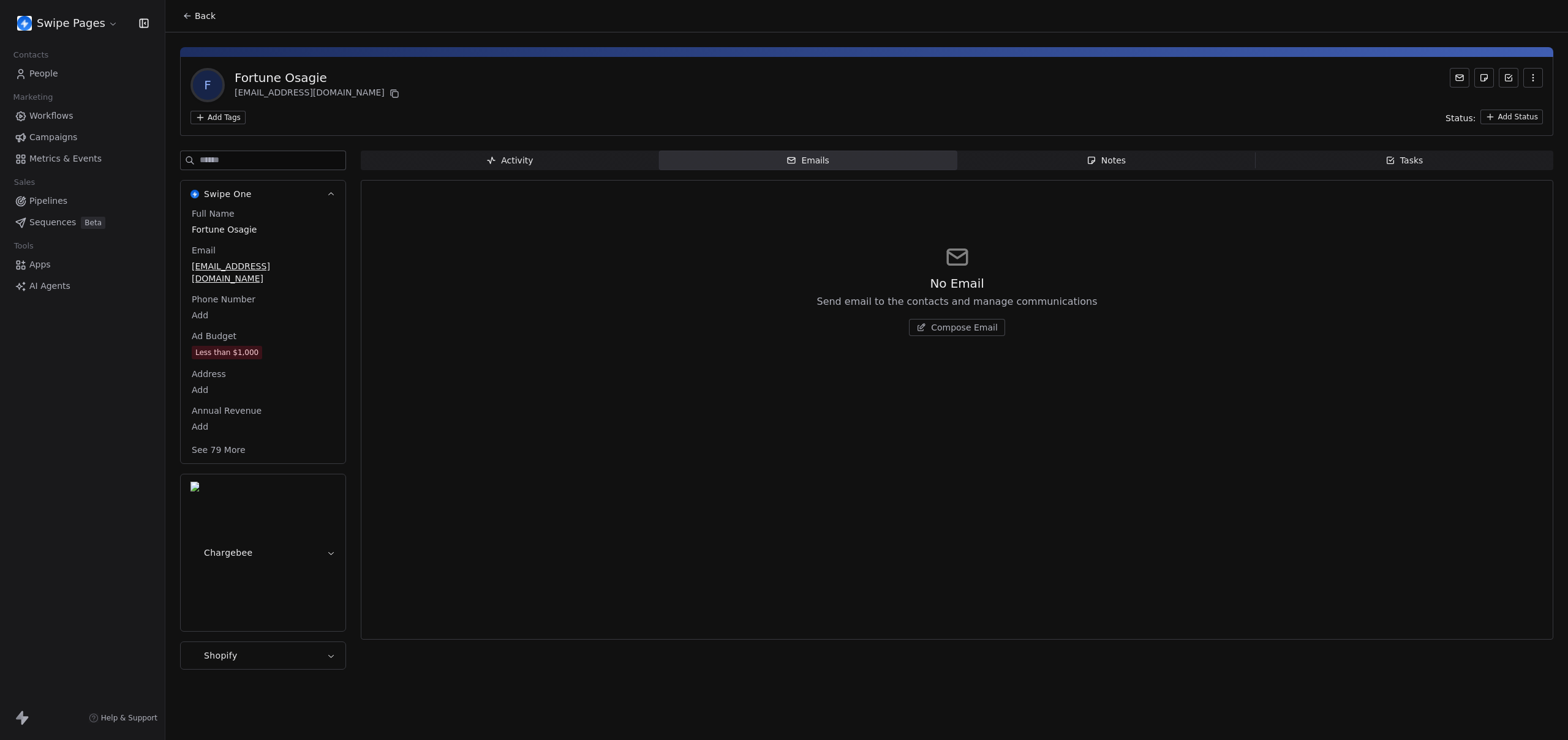
click at [722, 286] on div "No Email Send email to the contacts and manage communications Compose Email" at bounding box center [957, 290] width 1171 height 150
click at [530, 389] on div "No Email Send email to the contacts and manage communications Compose Email" at bounding box center [957, 410] width 1171 height 444
click at [492, 309] on div "No Email Send email to the contacts and manage communications Compose Email" at bounding box center [957, 290] width 1171 height 150
click at [1440, 281] on div "No Email Send email to the contacts and manage communications Compose Email" at bounding box center [957, 290] width 1171 height 150
click at [63, 279] on link "AI Agents" at bounding box center [82, 286] width 145 height 20
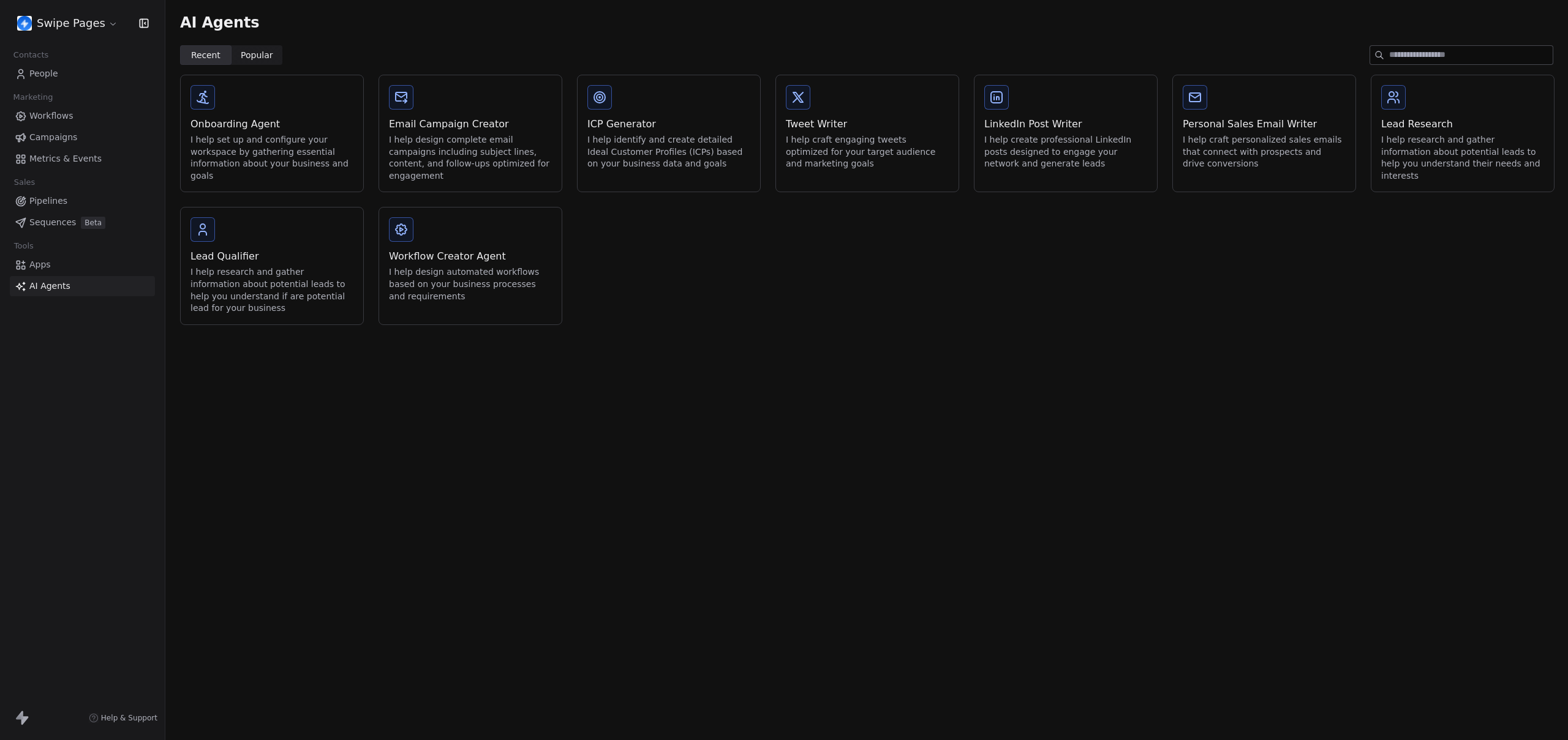
click at [518, 530] on div "AI Agents Recent Recent Popular Popular Onboarding Agent I help set up and conf…" at bounding box center [867, 370] width 1402 height 740
